Goal: Task Accomplishment & Management: Complete application form

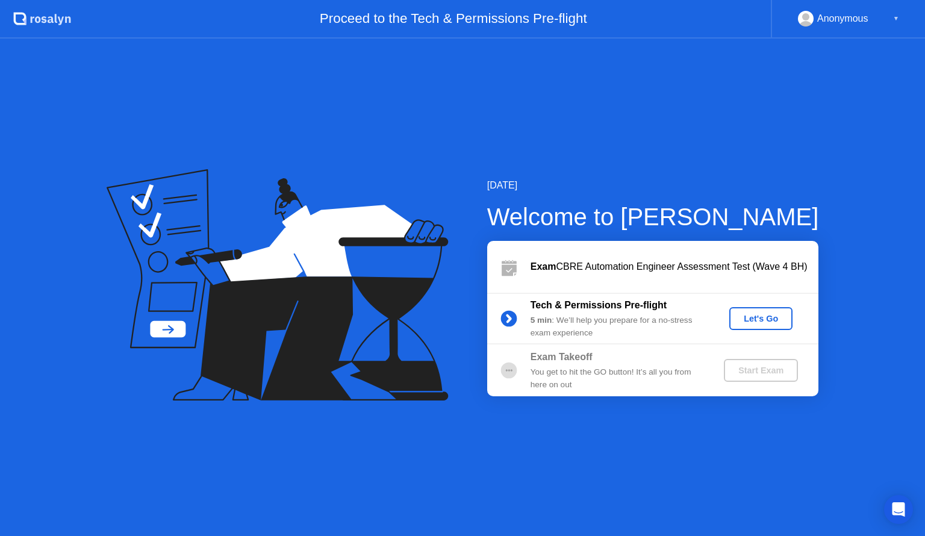
click at [751, 319] on div "Let's Go" at bounding box center [761, 319] width 54 height 10
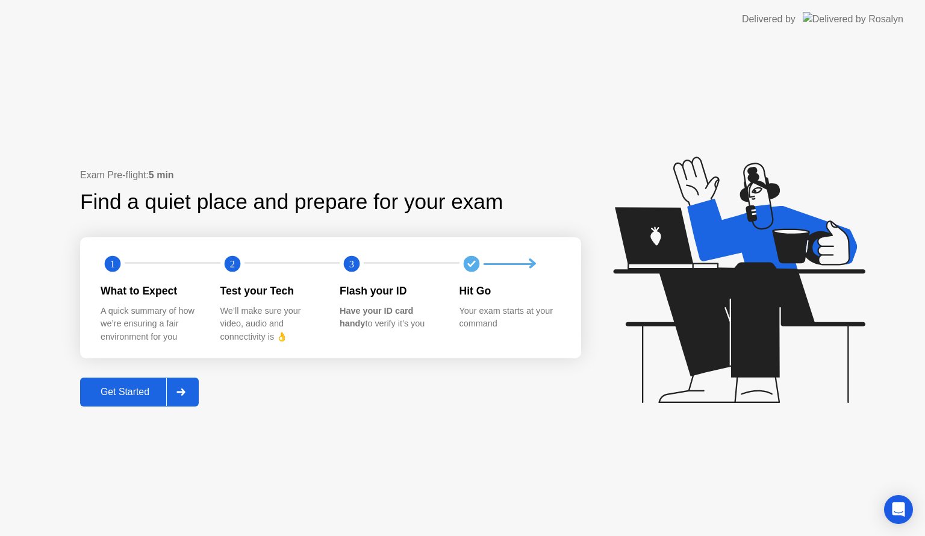
click at [141, 385] on button "Get Started" at bounding box center [139, 391] width 119 height 29
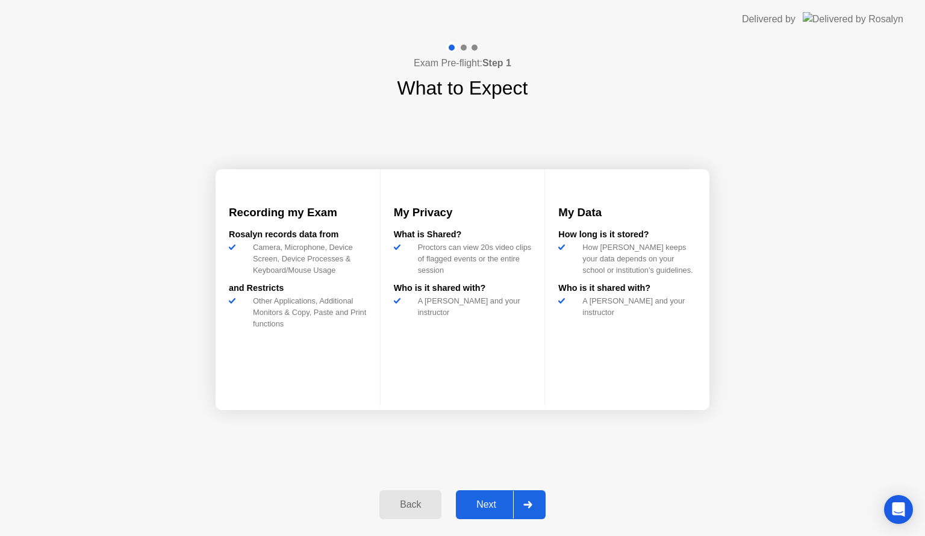
click at [495, 500] on div "Next" at bounding box center [486, 504] width 54 height 11
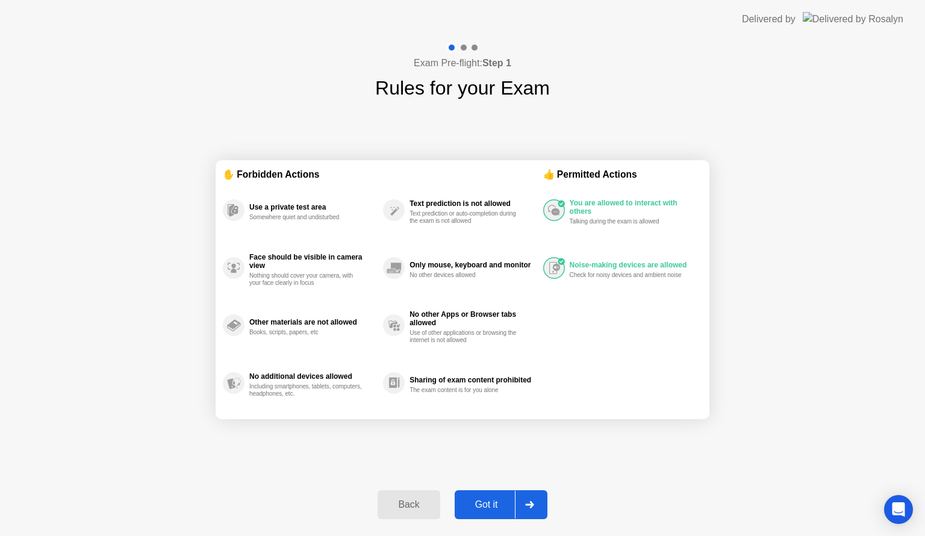
click at [473, 499] on div "Got it" at bounding box center [486, 504] width 57 height 11
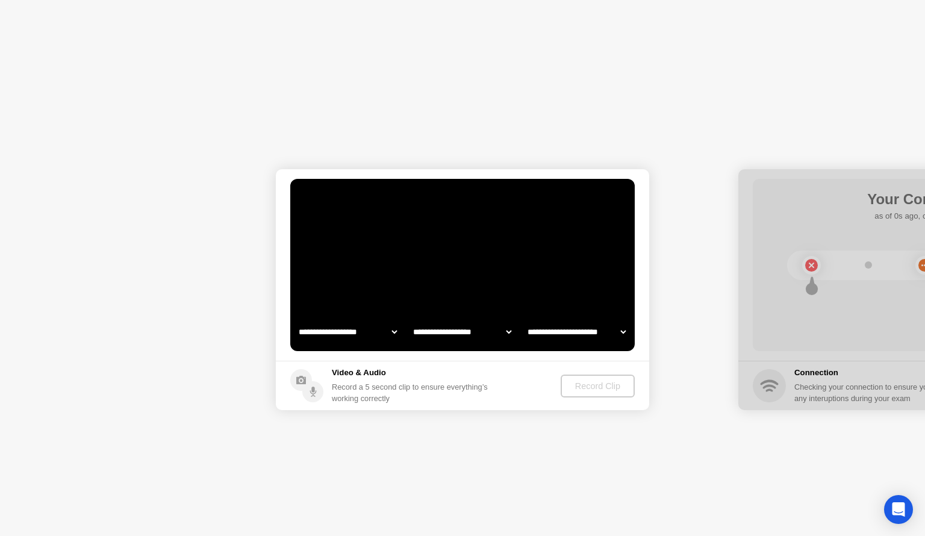
select select "**********"
select select "*******"
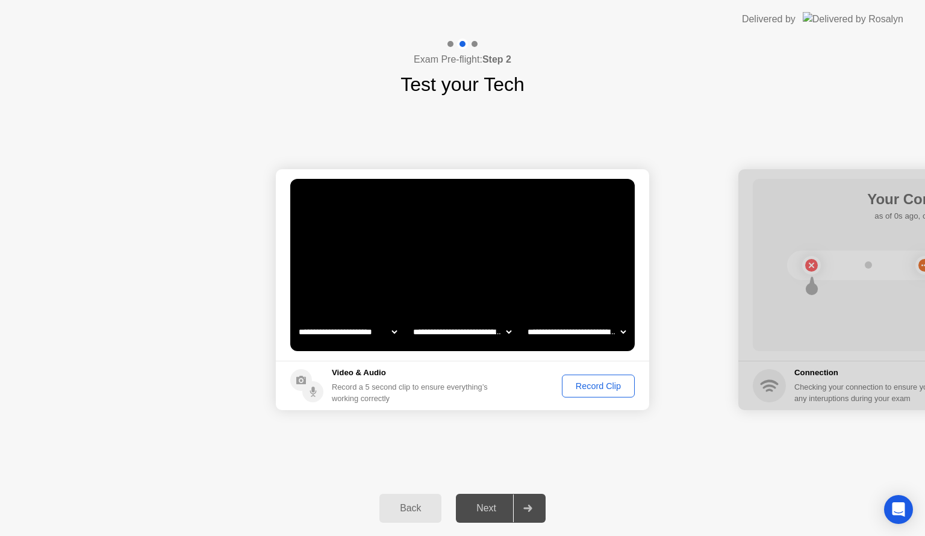
click at [594, 384] on div "Record Clip" at bounding box center [598, 386] width 64 height 10
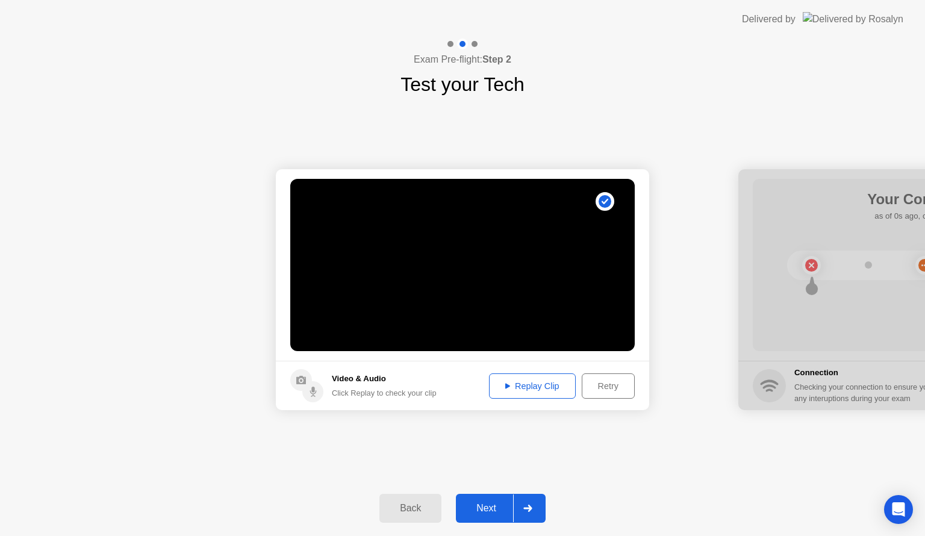
click at [527, 381] on div "Replay Clip" at bounding box center [532, 386] width 78 height 10
click at [483, 504] on div "Next" at bounding box center [486, 508] width 54 height 11
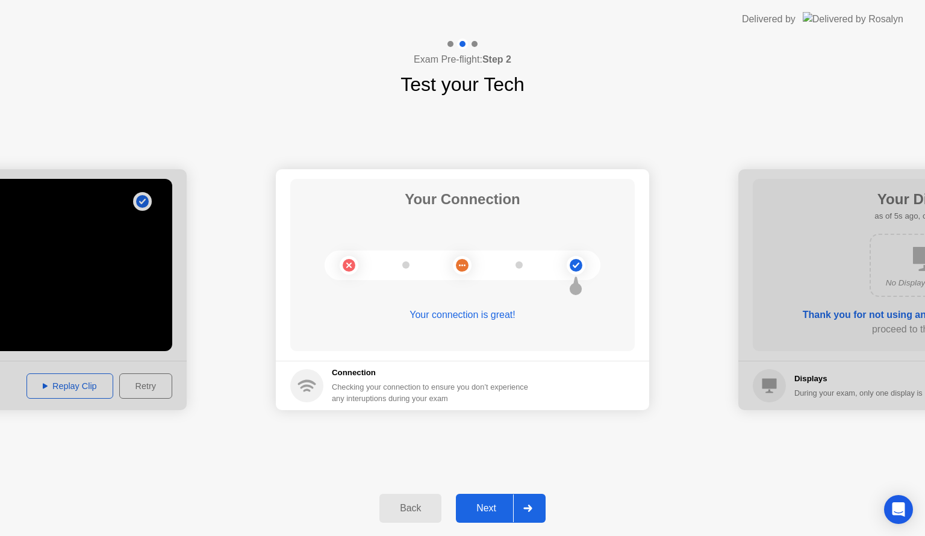
click at [483, 504] on div "Next" at bounding box center [486, 508] width 54 height 11
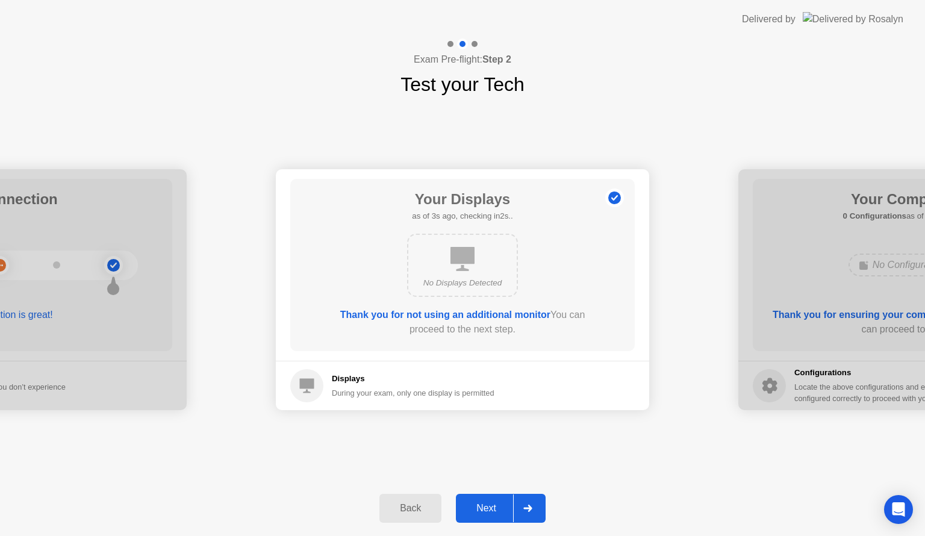
click at [483, 504] on div "Next" at bounding box center [486, 508] width 54 height 11
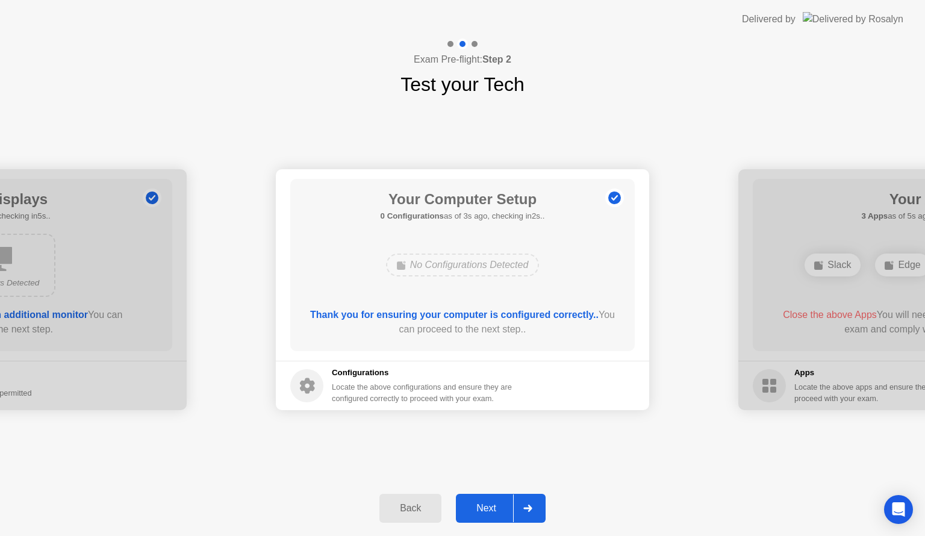
click at [483, 504] on div "Next" at bounding box center [486, 508] width 54 height 11
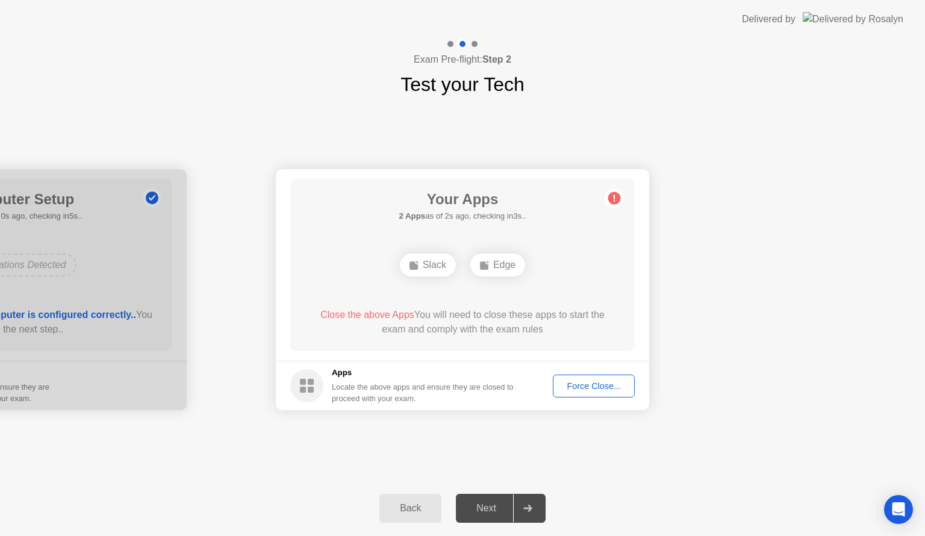
click at [586, 385] on div "Force Close..." at bounding box center [593, 386] width 73 height 10
click at [586, 389] on div "Force Close..." at bounding box center [593, 386] width 73 height 10
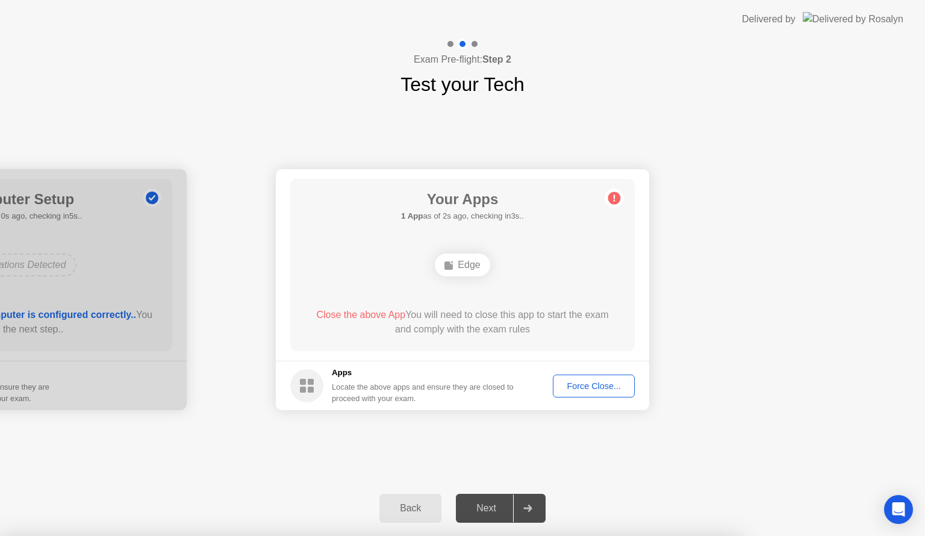
click at [584, 386] on div "Force Close..." at bounding box center [593, 386] width 73 height 10
click at [739, 87] on div "Exam Pre-flight: Step 2 Test your Tech" at bounding box center [462, 69] width 925 height 60
click at [461, 268] on div "Edge" at bounding box center [462, 264] width 55 height 23
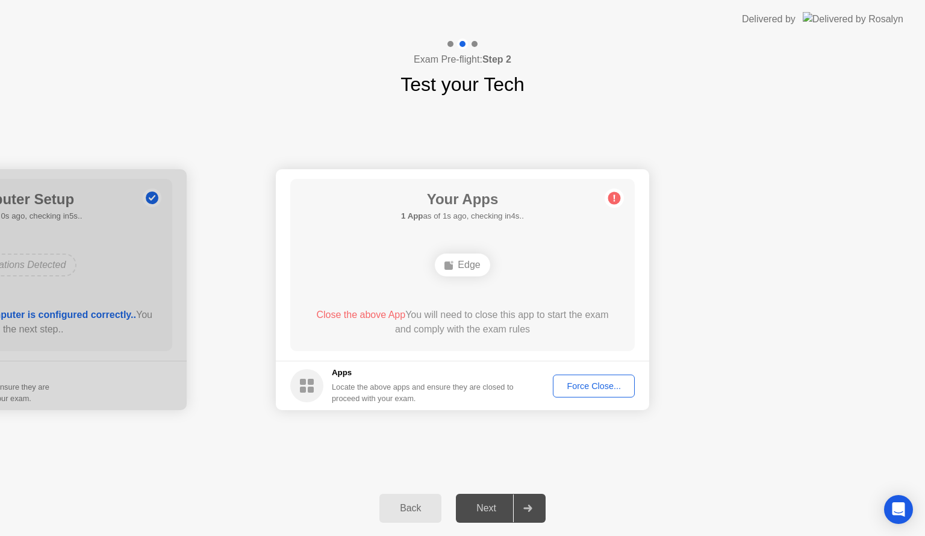
click at [593, 386] on div "Force Close..." at bounding box center [593, 386] width 73 height 10
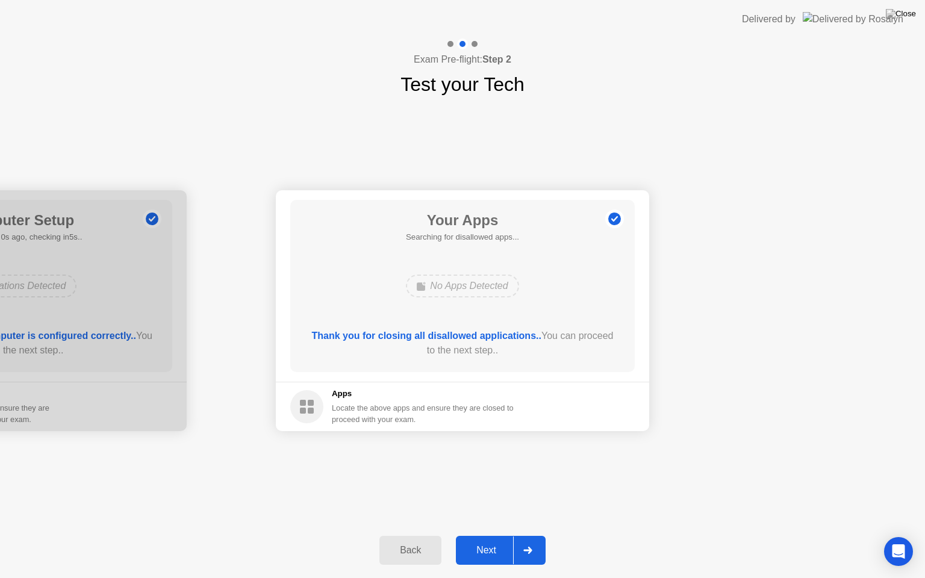
click at [485, 535] on div "Next" at bounding box center [486, 550] width 54 height 11
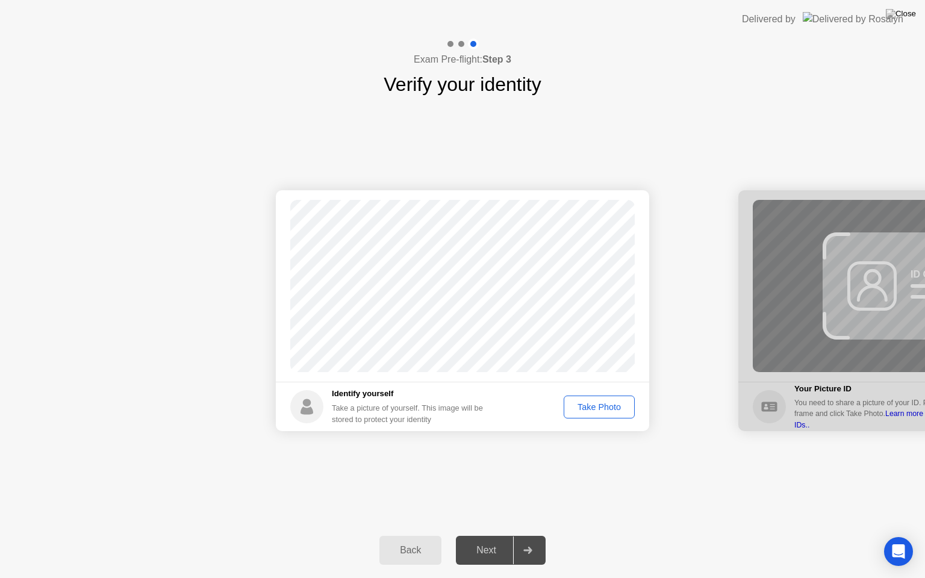
click at [600, 404] on div "Take Photo" at bounding box center [599, 407] width 63 height 10
click at [491, 535] on button "Next" at bounding box center [501, 550] width 90 height 29
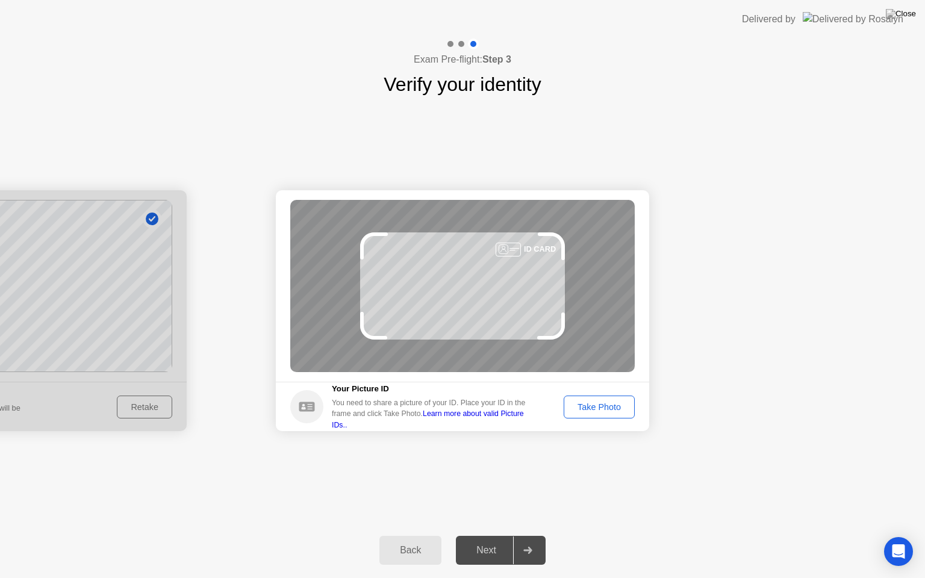
click at [580, 402] on div "Take Photo" at bounding box center [599, 407] width 63 height 10
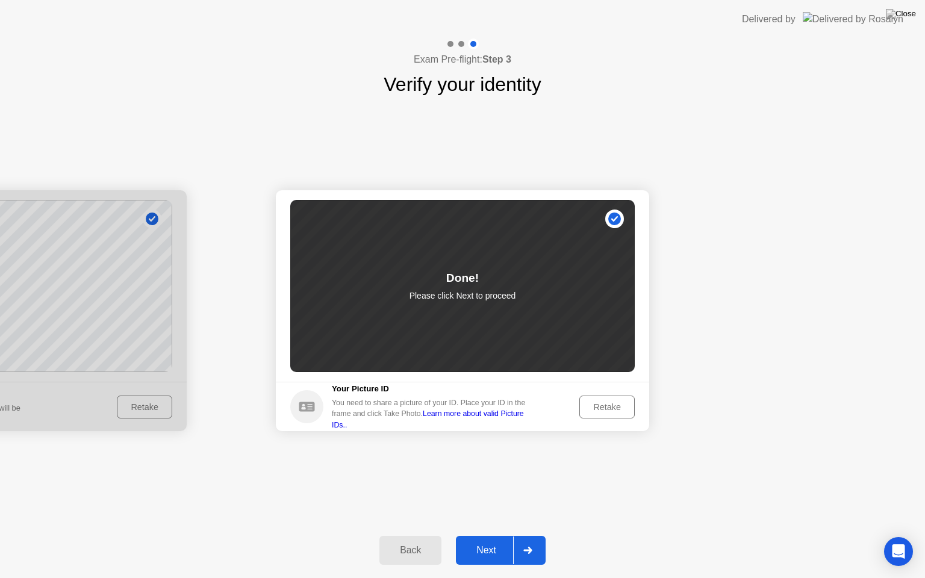
click at [465, 535] on div "Next" at bounding box center [486, 550] width 54 height 11
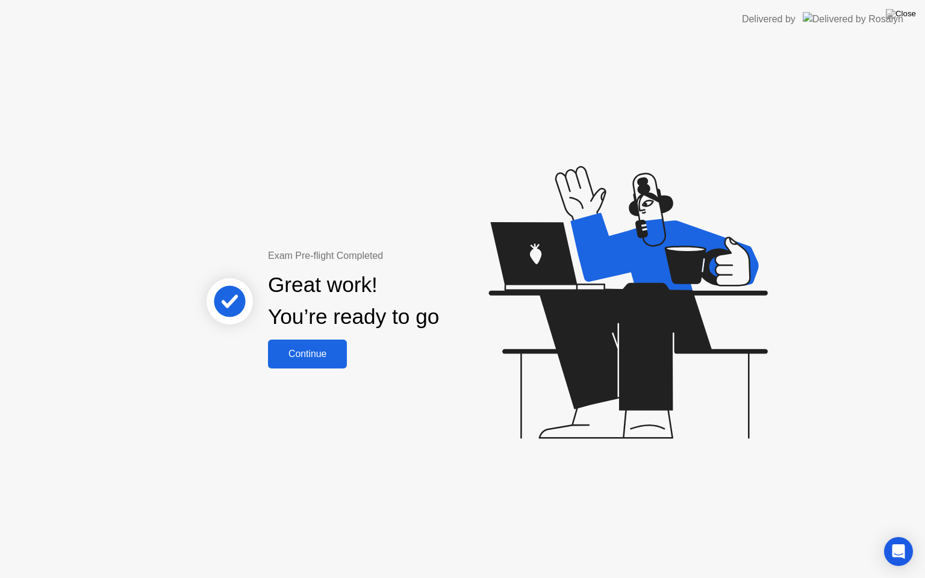
click at [297, 349] on div "Continue" at bounding box center [307, 354] width 72 height 11
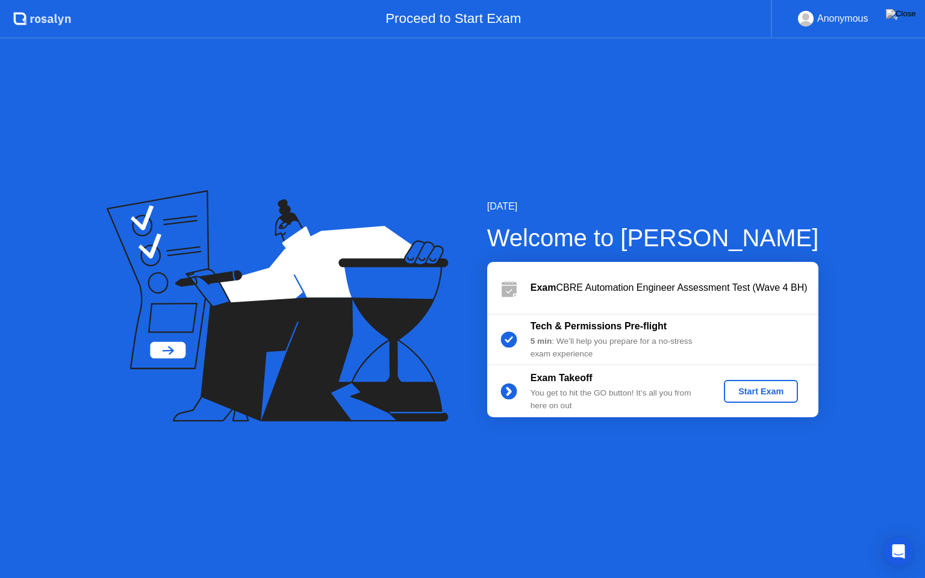
click at [767, 393] on div "Start Exam" at bounding box center [760, 391] width 64 height 10
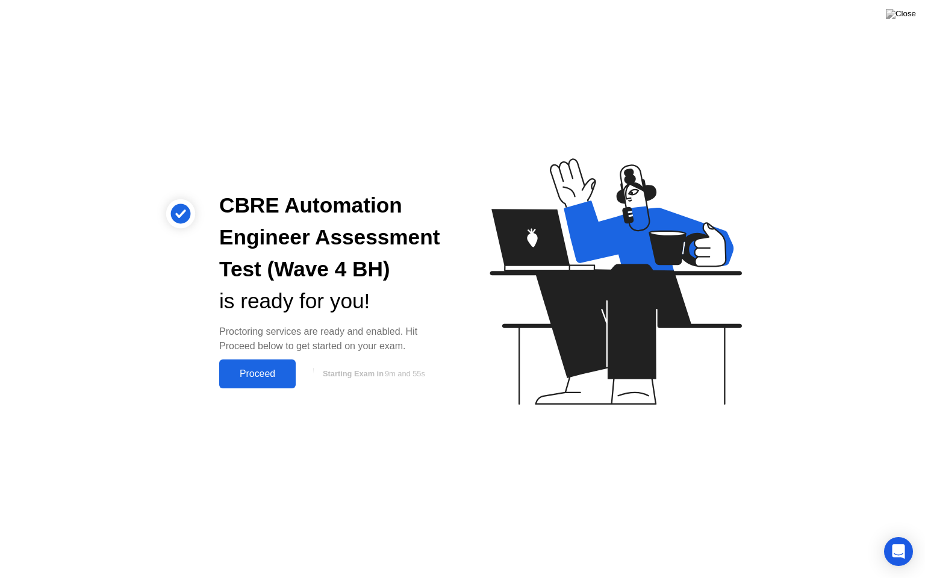
click at [244, 372] on div "Proceed" at bounding box center [257, 373] width 69 height 11
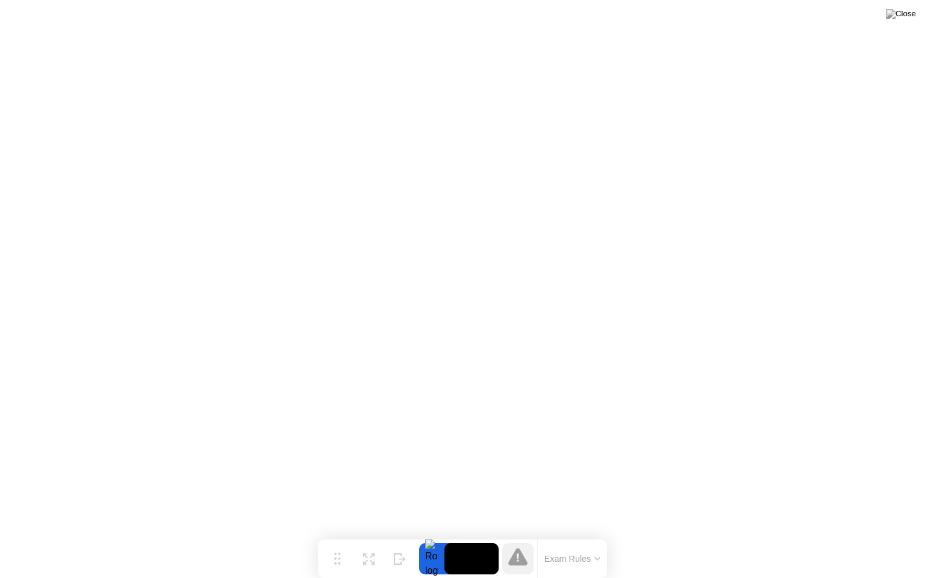
click at [596, 535] on button "Exam Rules" at bounding box center [573, 558] width 64 height 11
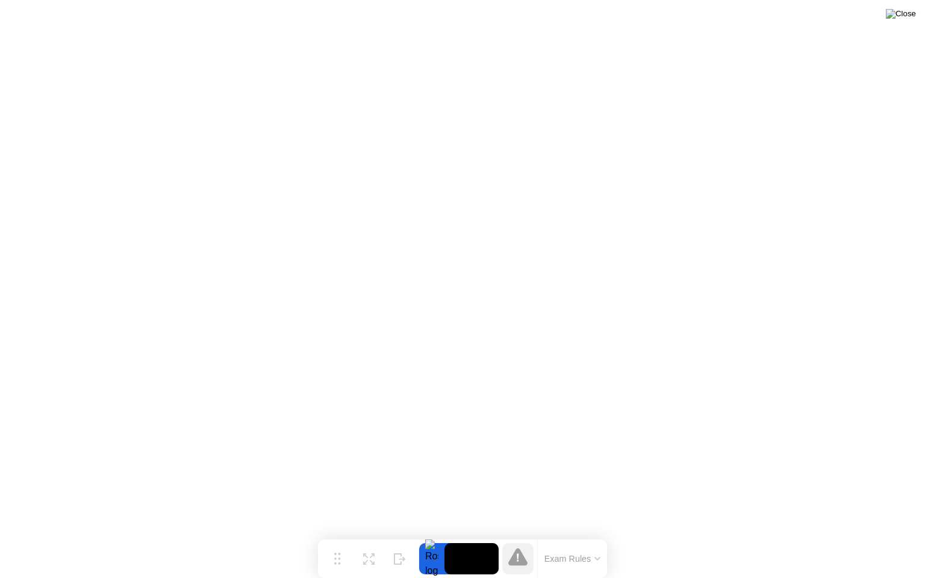
click at [908, 15] on img at bounding box center [900, 14] width 30 height 10
